Goal: Navigation & Orientation: Find specific page/section

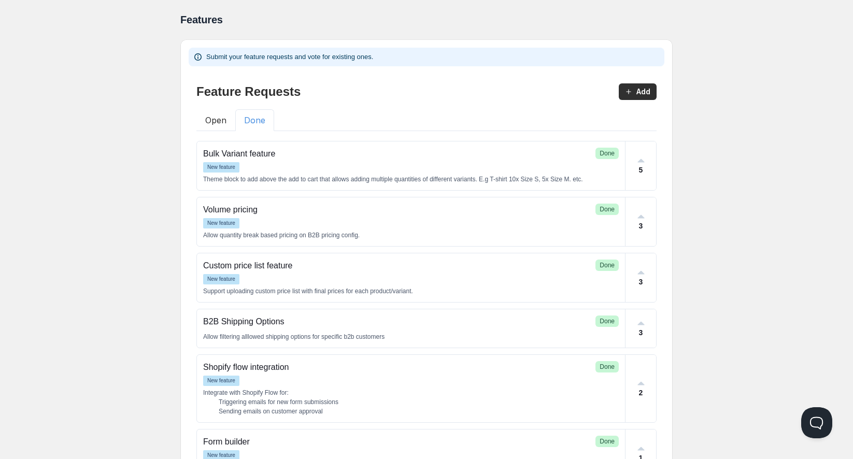
click at [253, 114] on button "Done" at bounding box center [254, 120] width 39 height 22
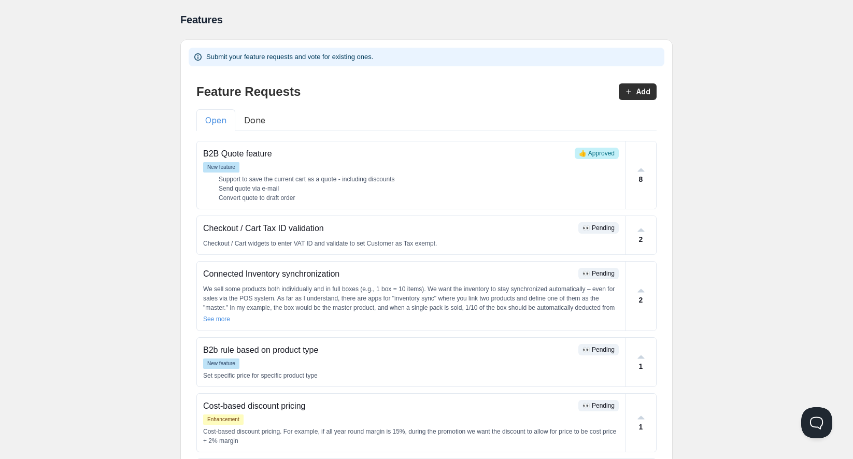
click at [211, 118] on button "Open" at bounding box center [216, 120] width 39 height 22
